Goal: Task Accomplishment & Management: Manage account settings

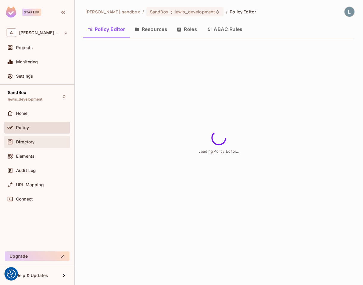
click at [39, 141] on div "Directory" at bounding box center [41, 142] width 51 height 5
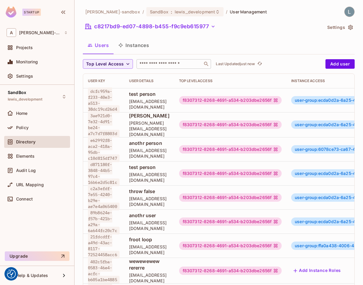
click at [154, 64] on input "text" at bounding box center [169, 64] width 63 height 6
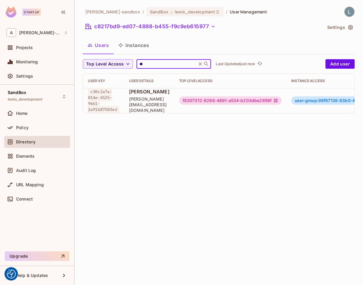
type input "**"
click at [162, 95] on span "[PERSON_NAME]" at bounding box center [149, 91] width 40 height 7
click at [277, 104] on td "f8307312-8268-4691-a534-b203dbe2656f" at bounding box center [230, 100] width 112 height 25
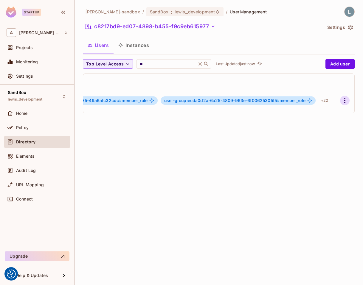
click at [344, 100] on icon "button" at bounding box center [344, 100] width 1 height 5
click at [325, 125] on div "Edit Attributes" at bounding box center [323, 127] width 29 height 6
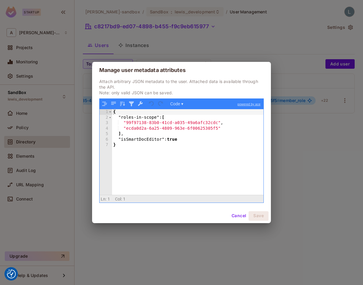
click at [266, 30] on div "Manage user metadata attributes Attach arbitrary JSON metadata to the user. Att…" at bounding box center [181, 142] width 363 height 285
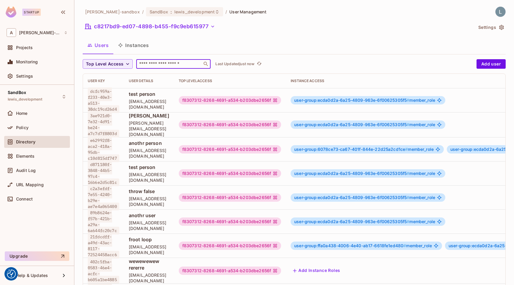
click at [184, 62] on input "text" at bounding box center [169, 64] width 63 height 6
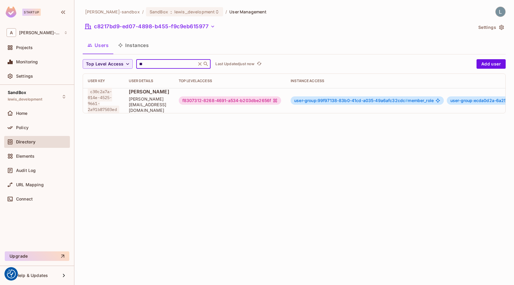
scroll to position [0, 156]
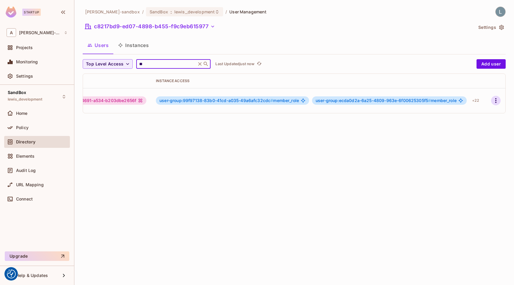
type input "**"
click at [362, 102] on icon "button" at bounding box center [496, 100] width 1 height 5
click at [362, 124] on div "Edit Attributes" at bounding box center [475, 127] width 29 height 6
